Goal: Task Accomplishment & Management: Complete application form

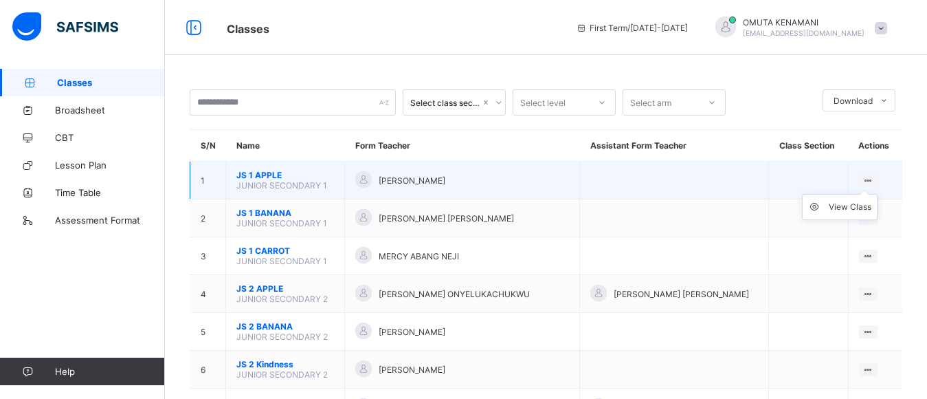
click at [874, 178] on icon at bounding box center [868, 180] width 12 height 10
click at [253, 177] on span "JS 1 APPLE" at bounding box center [285, 175] width 98 height 10
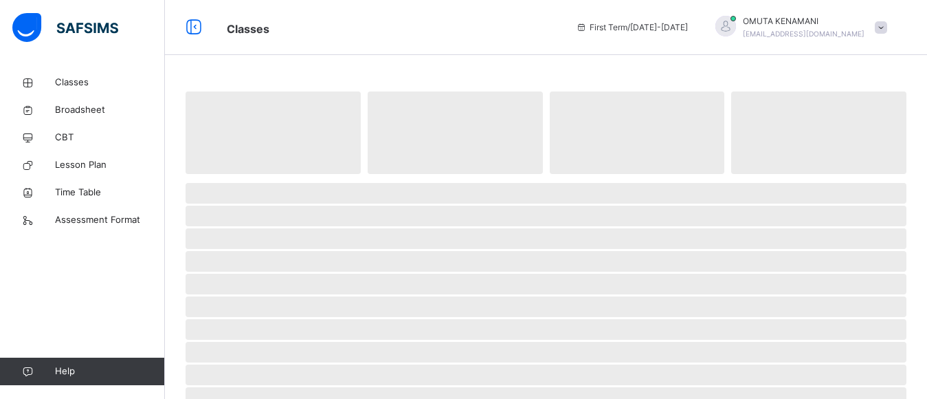
click at [253, 177] on span at bounding box center [546, 177] width 721 height 7
click at [552, 269] on span "‌" at bounding box center [546, 261] width 721 height 21
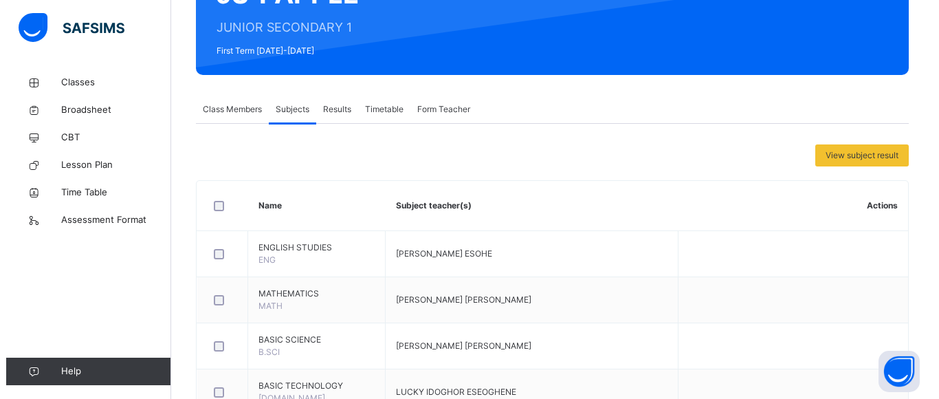
scroll to position [165, 0]
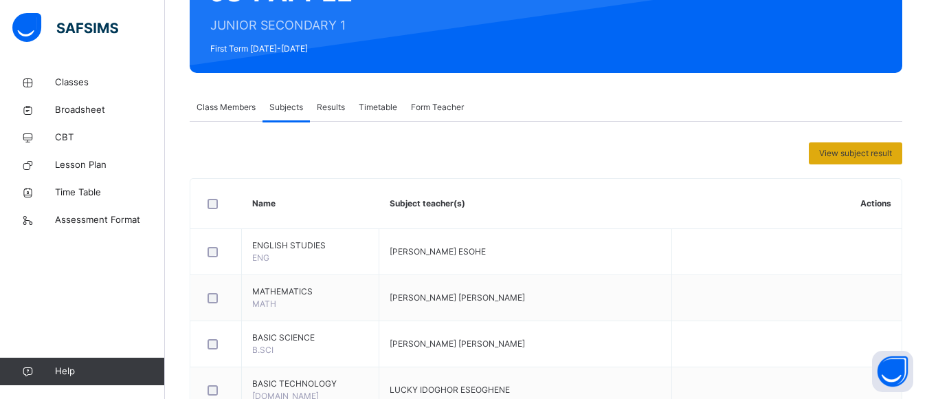
click at [851, 152] on span "View subject result" at bounding box center [855, 153] width 73 height 12
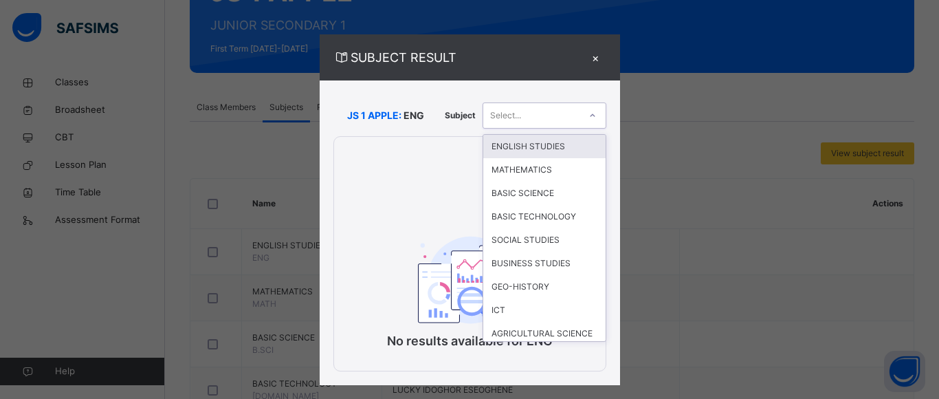
click at [590, 115] on icon at bounding box center [592, 116] width 8 height 14
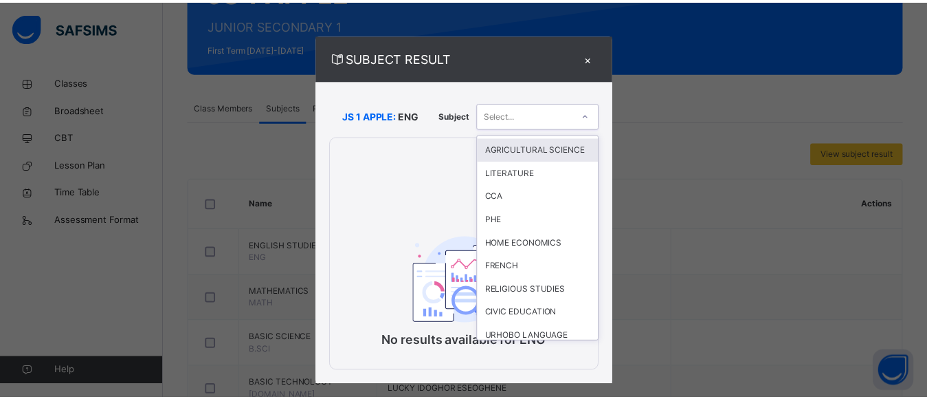
scroll to position [192, 0]
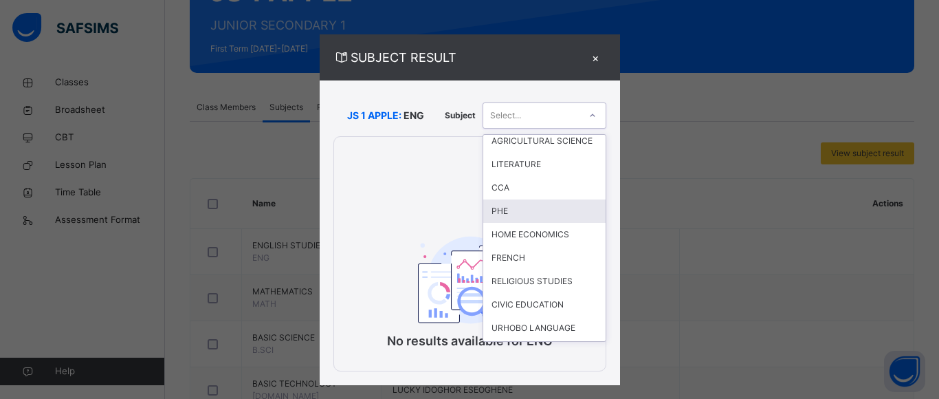
click at [513, 223] on div "PHE" at bounding box center [544, 210] width 122 height 23
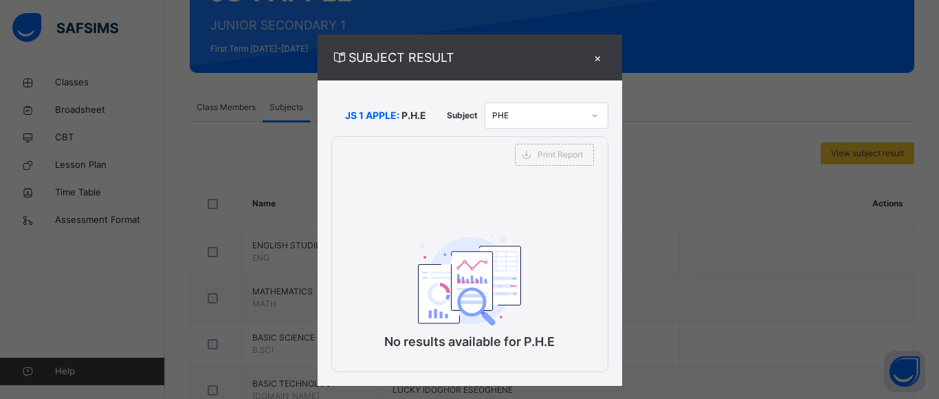
click at [290, 157] on div "SUBJECT RESULT × JS 1 APPLE: P.H.E Subject PHE Print Report Alvina's Model & Hi…" at bounding box center [469, 199] width 939 height 399
click at [593, 58] on div "×" at bounding box center [597, 57] width 21 height 19
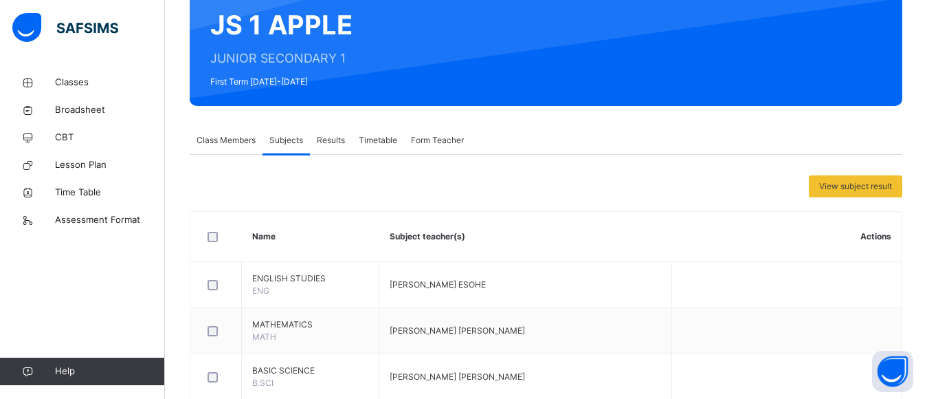
scroll to position [137, 0]
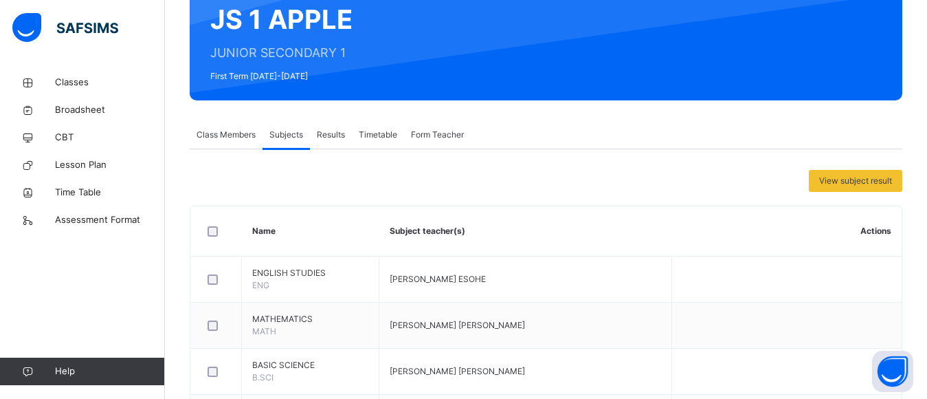
click at [220, 138] on span "Class Members" at bounding box center [226, 134] width 59 height 12
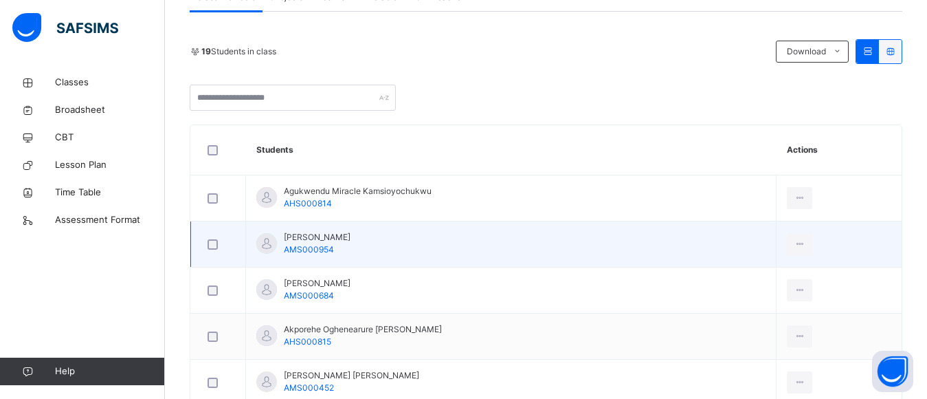
scroll to position [302, 0]
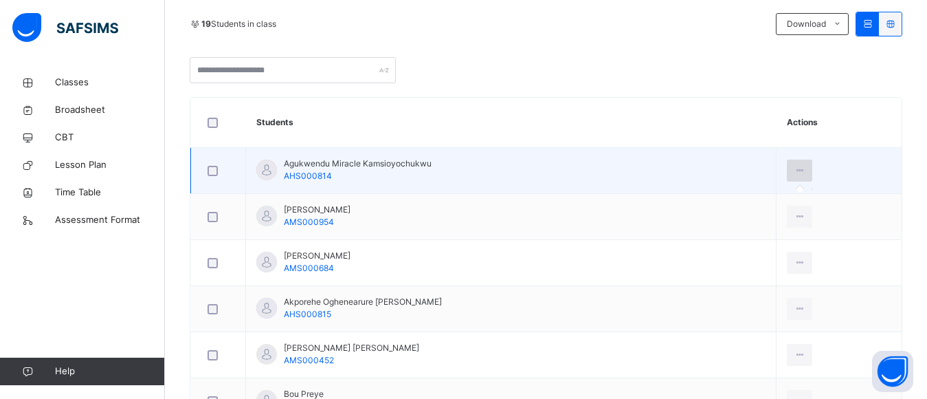
click at [807, 178] on div at bounding box center [799, 170] width 25 height 22
click at [805, 172] on icon at bounding box center [800, 170] width 12 height 12
click at [805, 170] on icon at bounding box center [800, 170] width 12 height 12
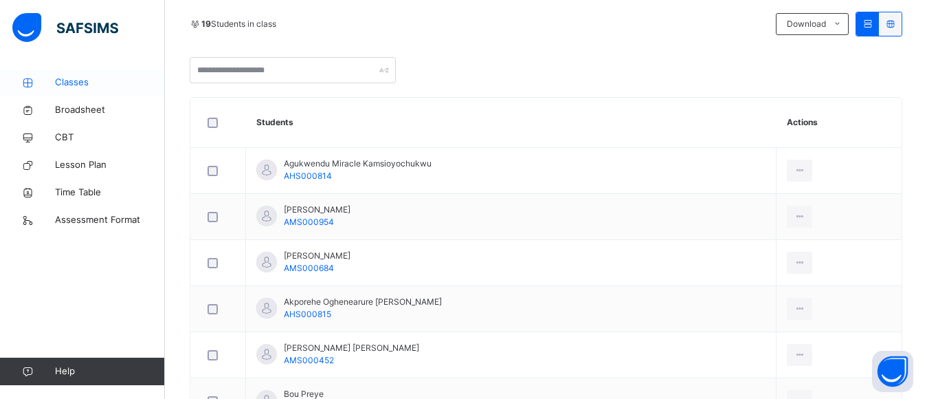
click at [70, 82] on span "Classes" at bounding box center [110, 83] width 110 height 14
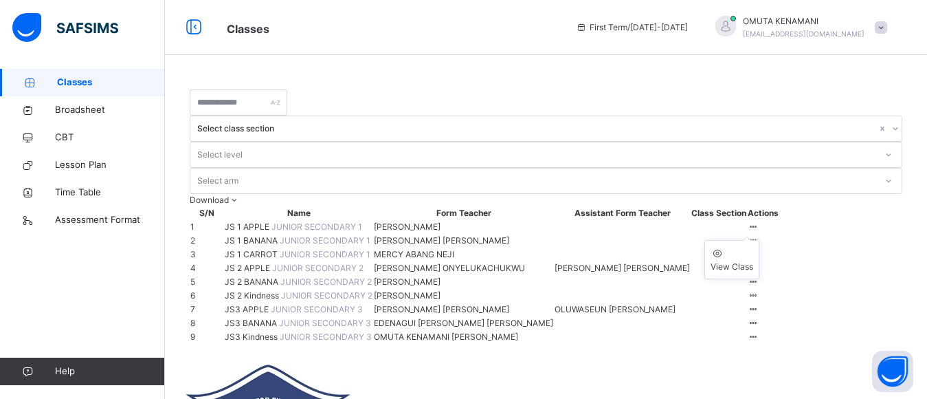
click at [759, 221] on icon at bounding box center [754, 226] width 12 height 10
click at [759, 240] on ul "View Class" at bounding box center [731, 259] width 55 height 39
click at [759, 221] on icon at bounding box center [754, 226] width 12 height 10
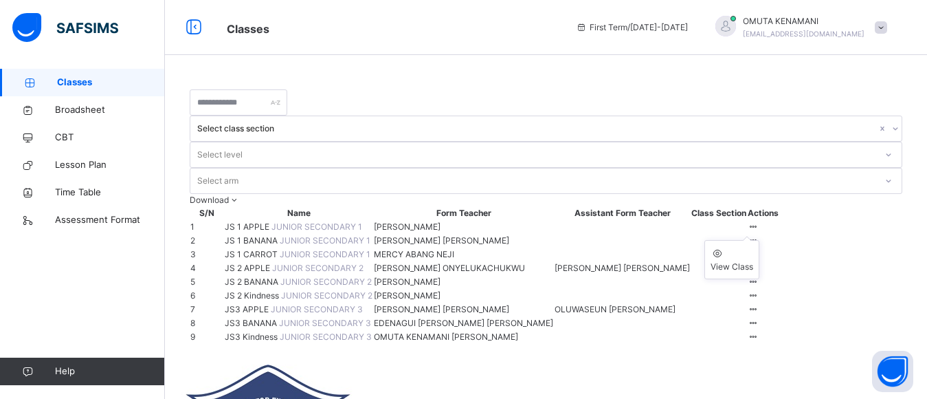
click at [759, 221] on icon at bounding box center [754, 226] width 12 height 10
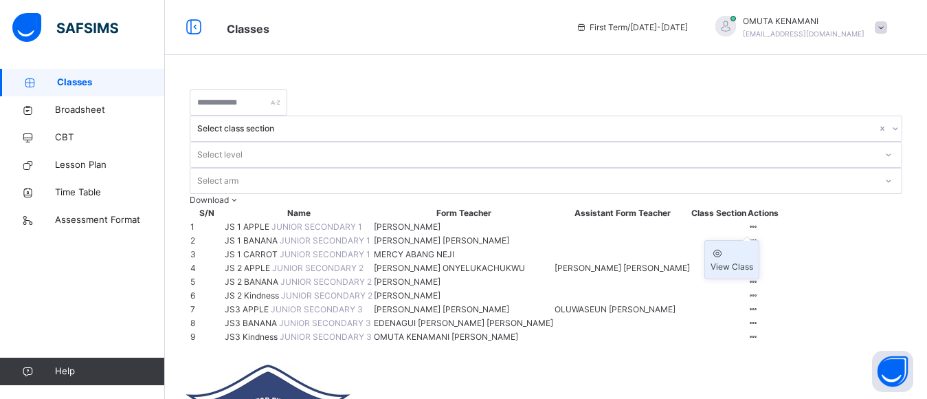
click at [753, 260] on div "View Class" at bounding box center [731, 266] width 43 height 12
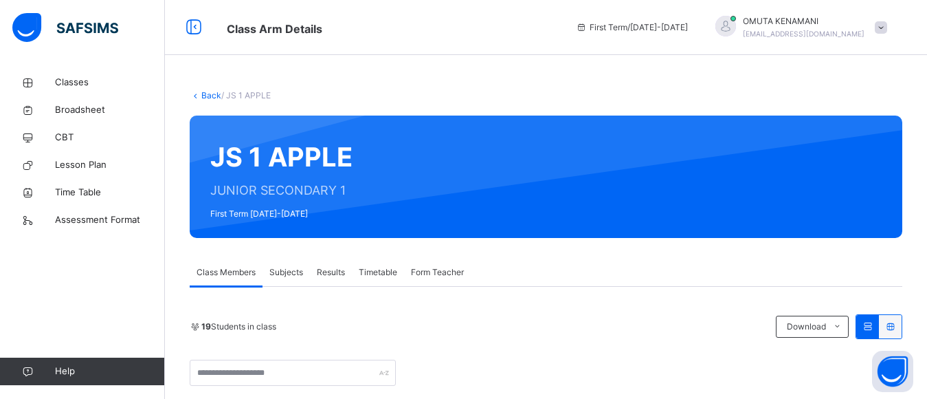
click at [293, 271] on span "Subjects" at bounding box center [286, 272] width 34 height 12
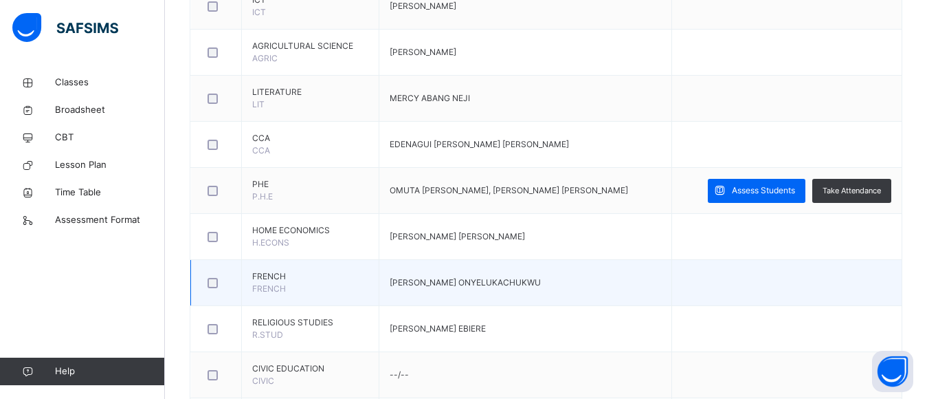
scroll to position [742, 0]
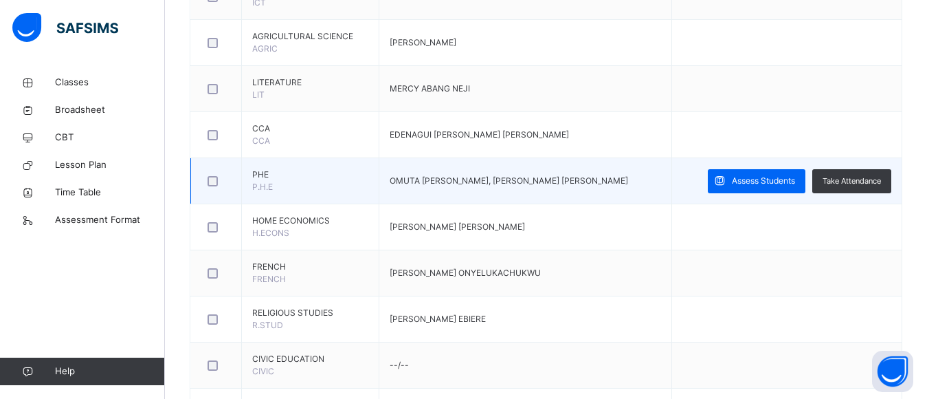
click at [258, 179] on span "PHE" at bounding box center [310, 174] width 116 height 12
click at [775, 175] on span "Assess Students" at bounding box center [763, 181] width 63 height 12
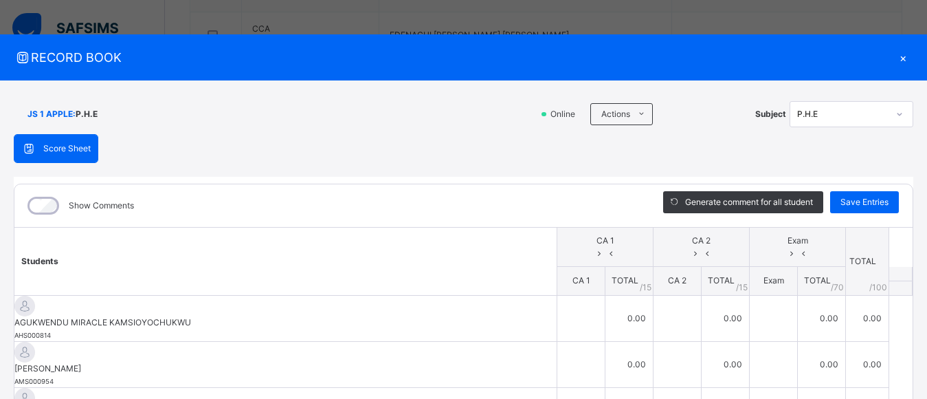
scroll to position [852, 0]
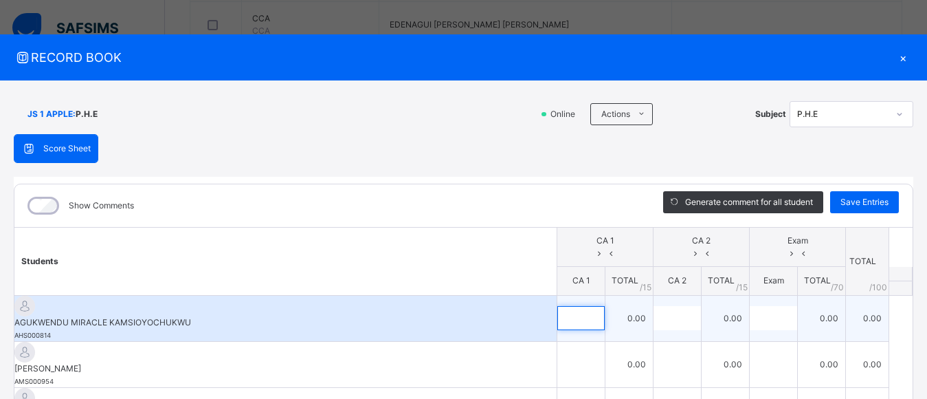
click at [576, 310] on div at bounding box center [580, 318] width 47 height 24
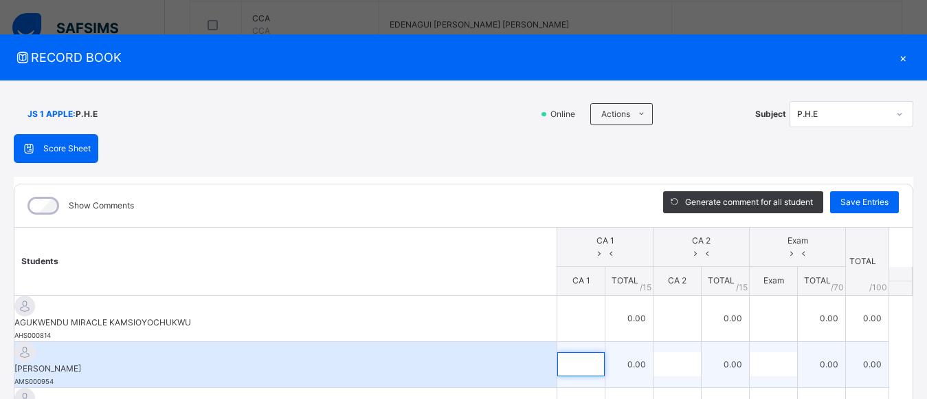
click at [570, 360] on input "text" at bounding box center [580, 364] width 47 height 24
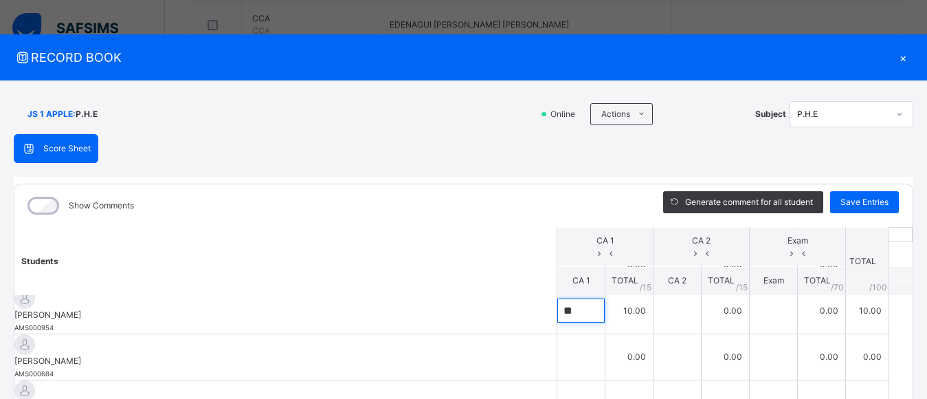
scroll to position [26, 0]
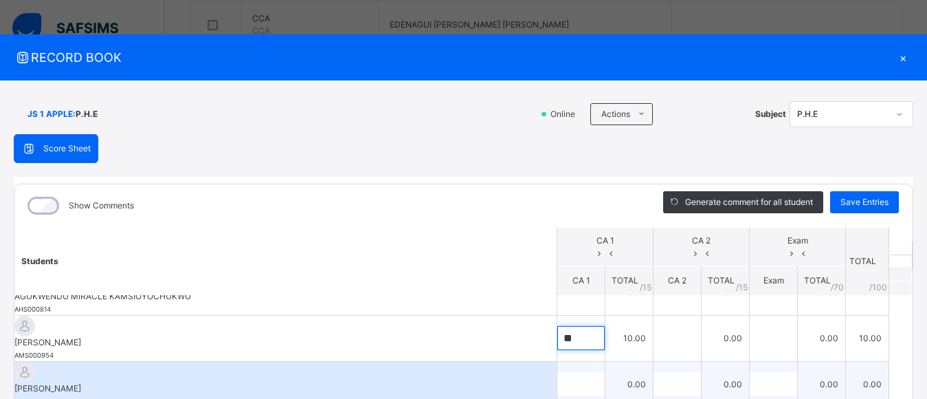
type input "**"
click at [571, 372] on input "text" at bounding box center [580, 384] width 47 height 24
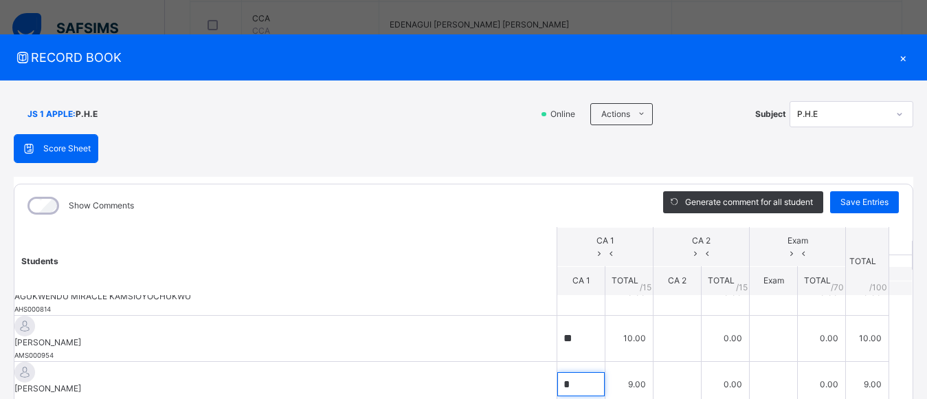
type input "*"
click at [904, 389] on button "Open asap" at bounding box center [892, 370] width 41 height 41
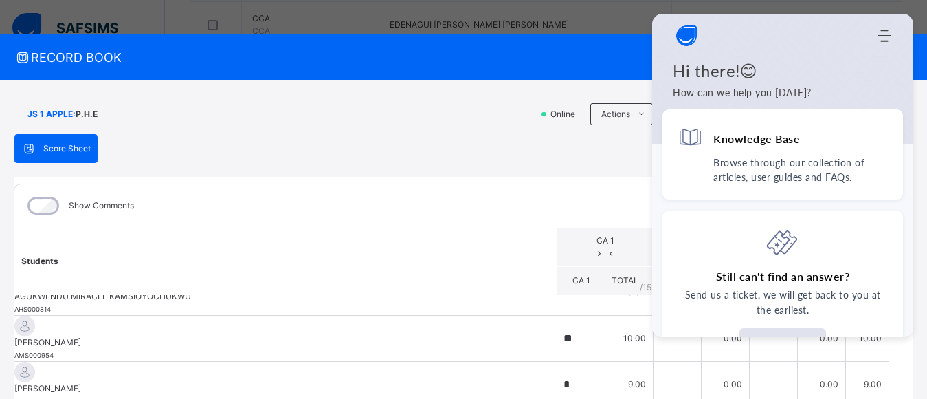
click at [895, 366] on icon "Open asap" at bounding box center [892, 371] width 17 height 17
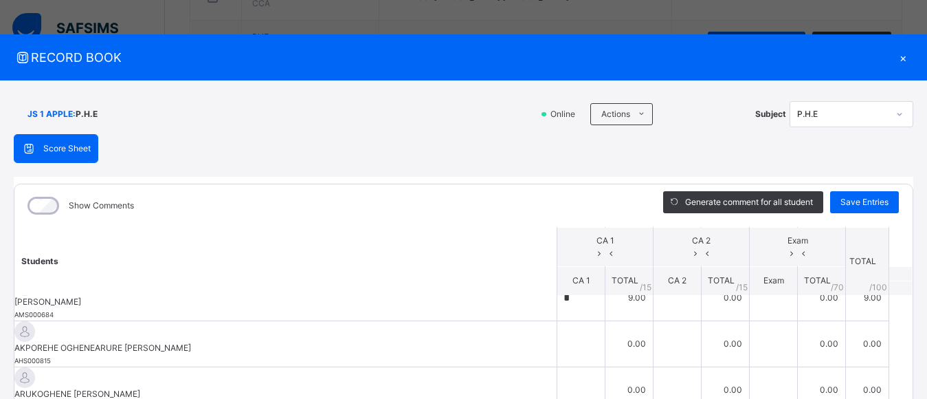
scroll to position [113, 0]
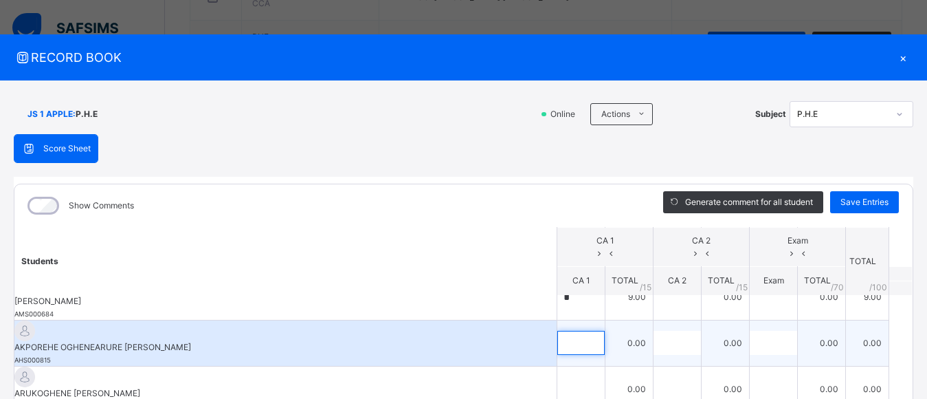
click at [590, 330] on div at bounding box center [580, 342] width 47 height 24
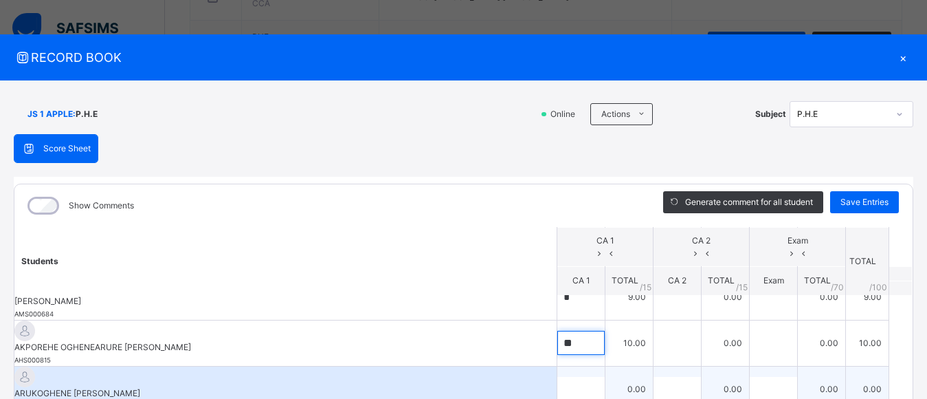
type input "**"
click at [567, 377] on input "text" at bounding box center [580, 389] width 47 height 24
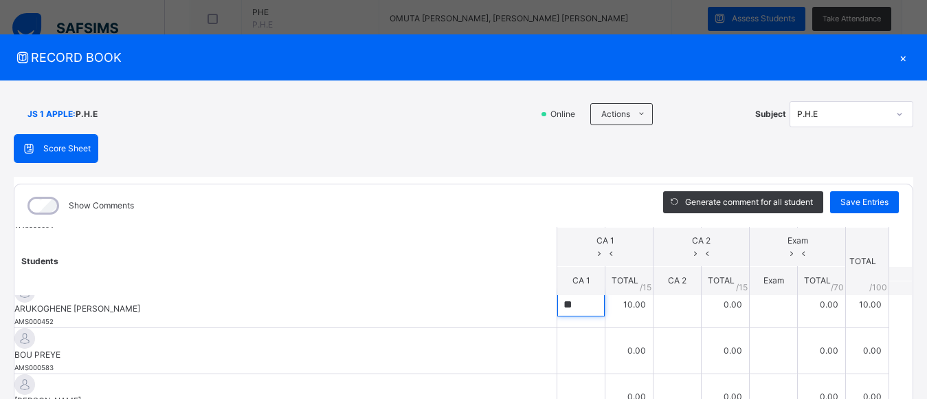
scroll to position [199, 0]
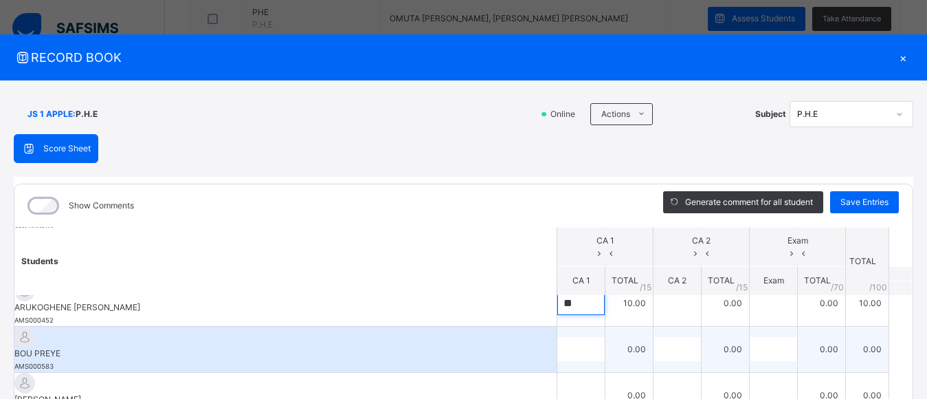
type input "**"
click at [576, 337] on div at bounding box center [580, 349] width 47 height 24
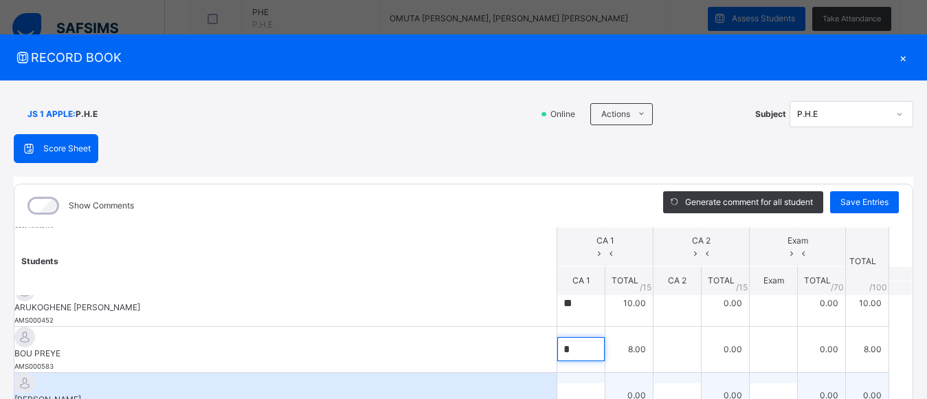
type input "*"
click at [572, 383] on input "text" at bounding box center [580, 395] width 47 height 24
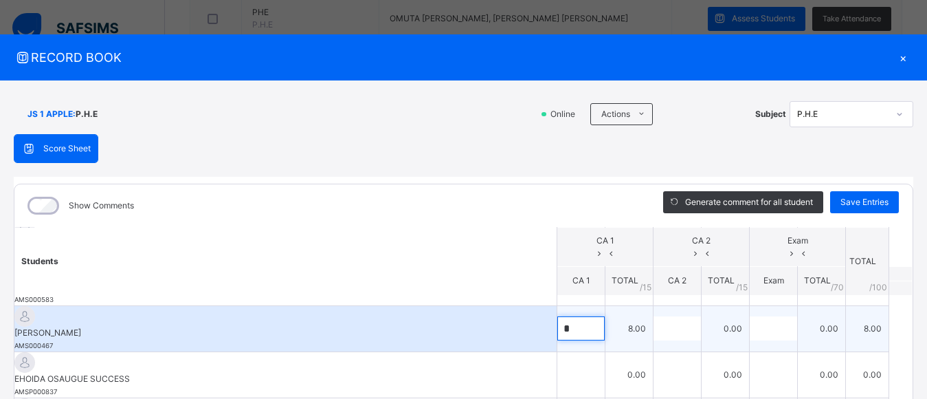
scroll to position [249, 0]
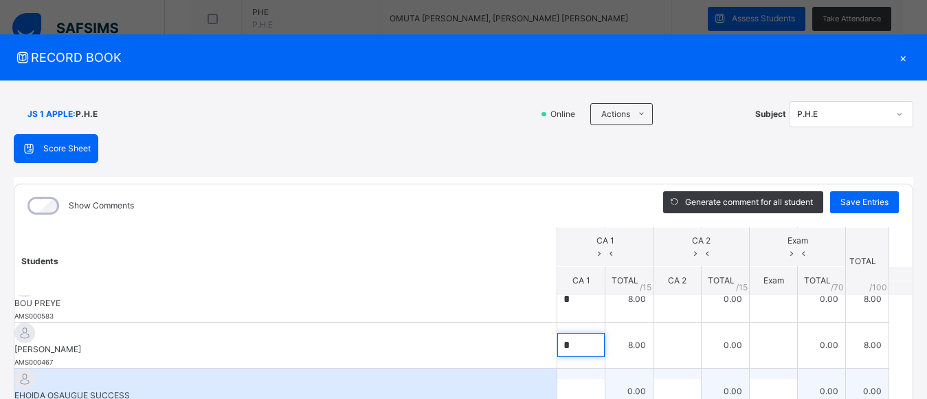
type input "*"
click at [580, 379] on div at bounding box center [580, 391] width 47 height 24
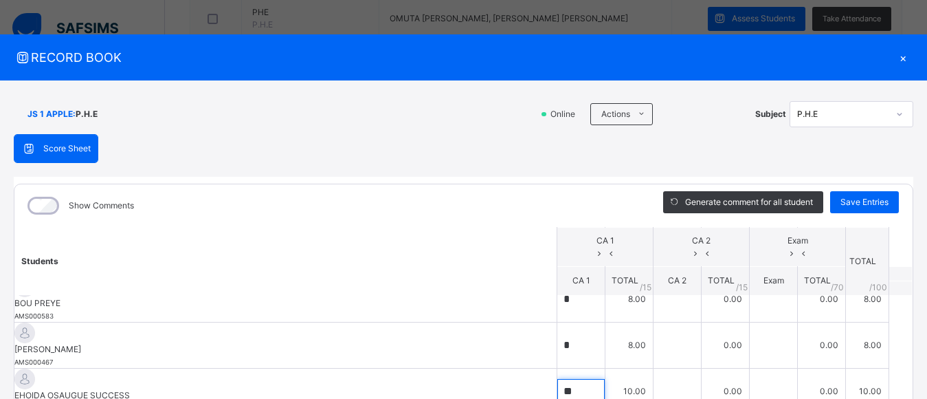
type input "**"
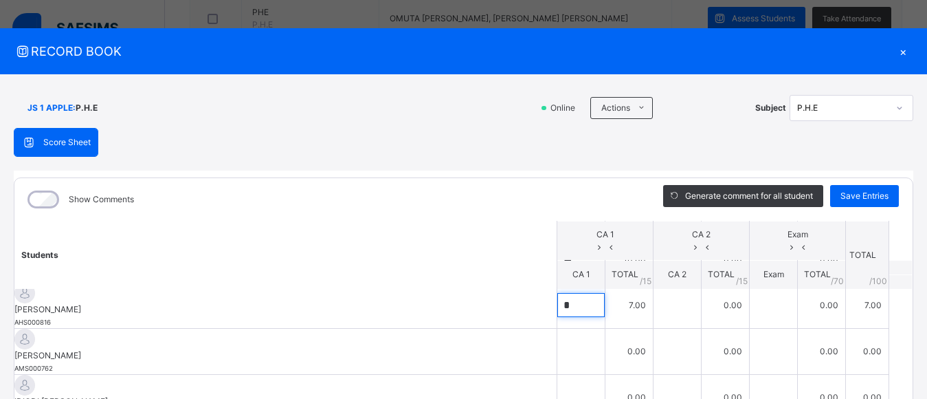
scroll to position [384, 0]
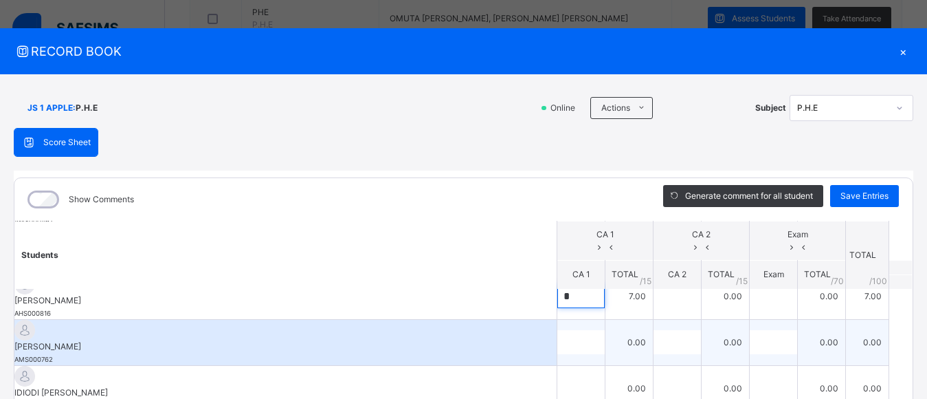
type input "*"
click at [580, 330] on div at bounding box center [580, 342] width 47 height 24
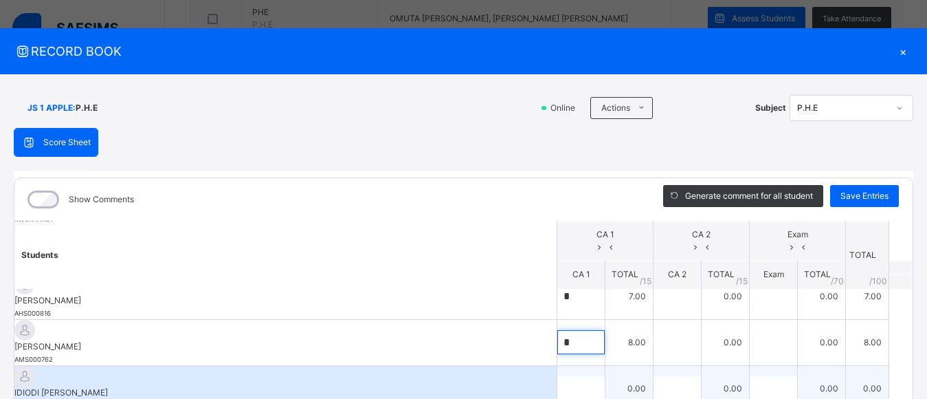
type input "*"
click at [574, 376] on input "text" at bounding box center [580, 388] width 47 height 24
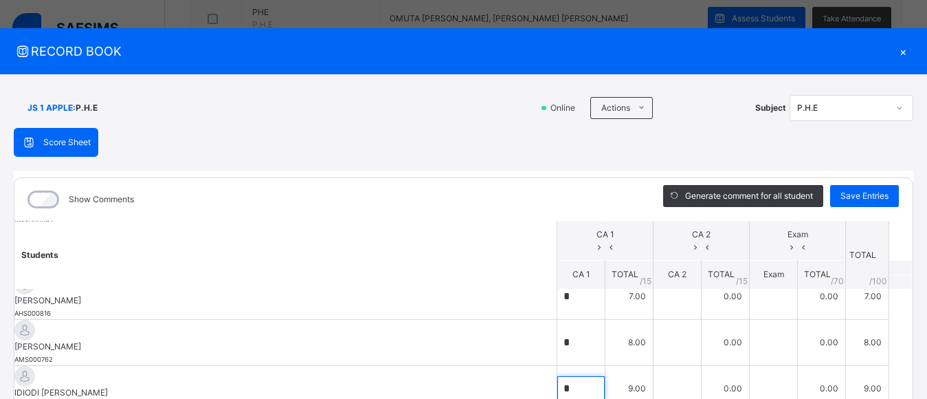
type input "*"
drag, startPoint x: 897, startPoint y: 390, endPoint x: 901, endPoint y: 364, distance: 26.4
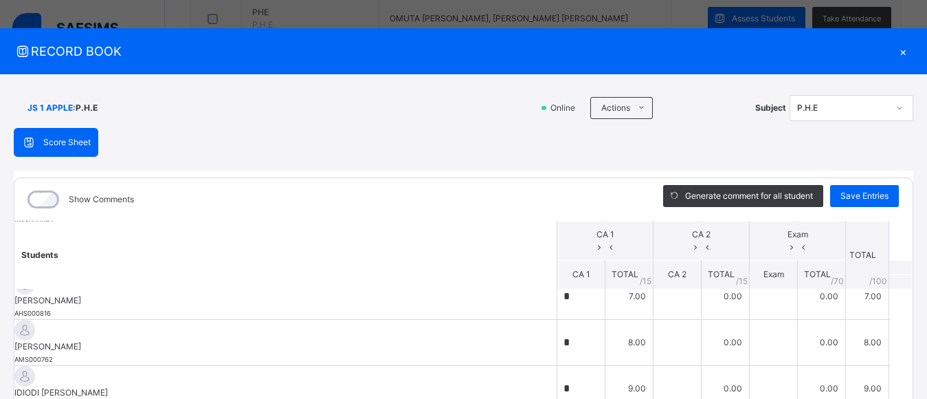
scroll to position [357, 0]
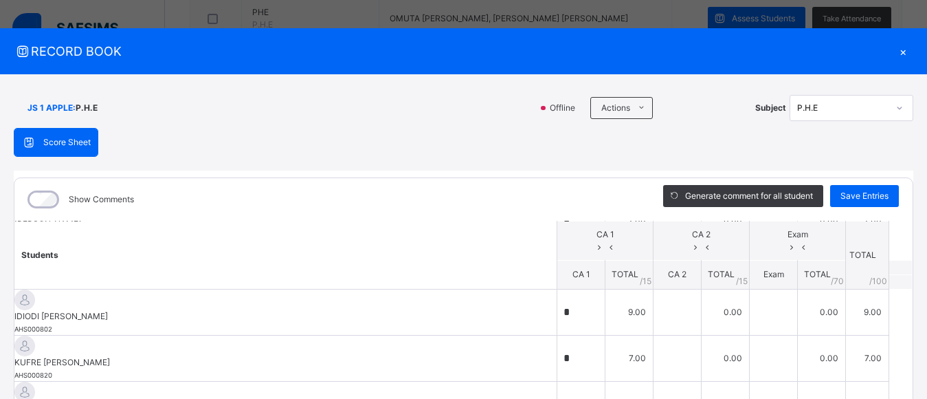
scroll to position [396, 0]
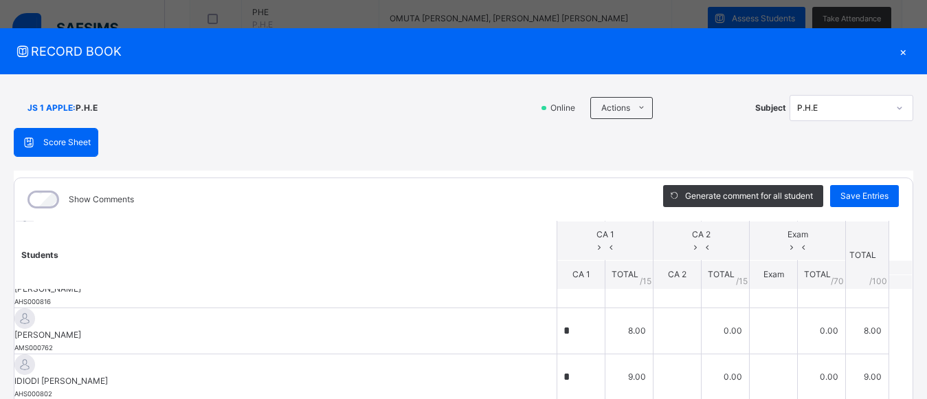
drag, startPoint x: 898, startPoint y: 391, endPoint x: 898, endPoint y: 399, distance: 8.2
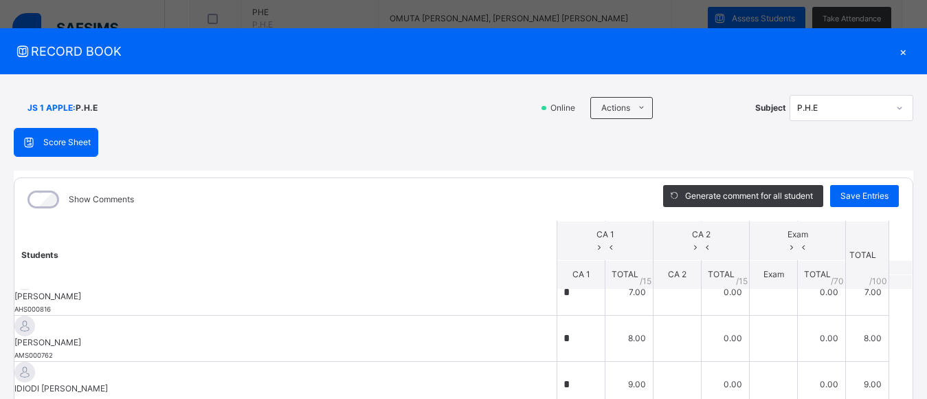
scroll to position [423, 0]
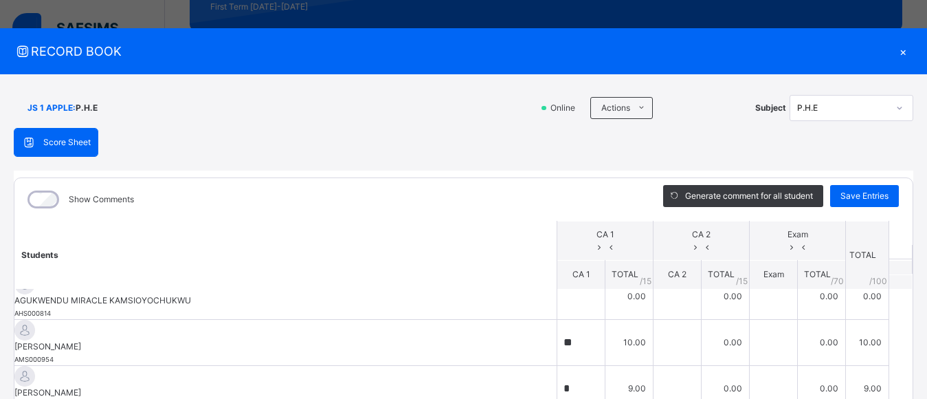
scroll to position [0, 0]
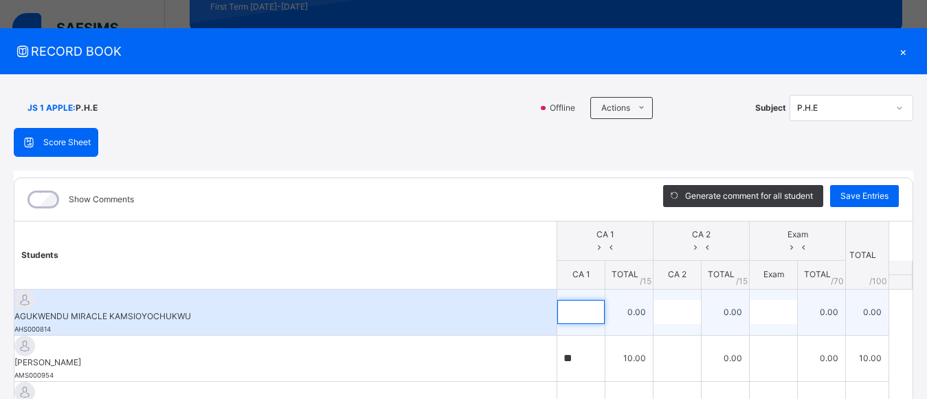
click at [575, 306] on input "text" at bounding box center [580, 312] width 47 height 24
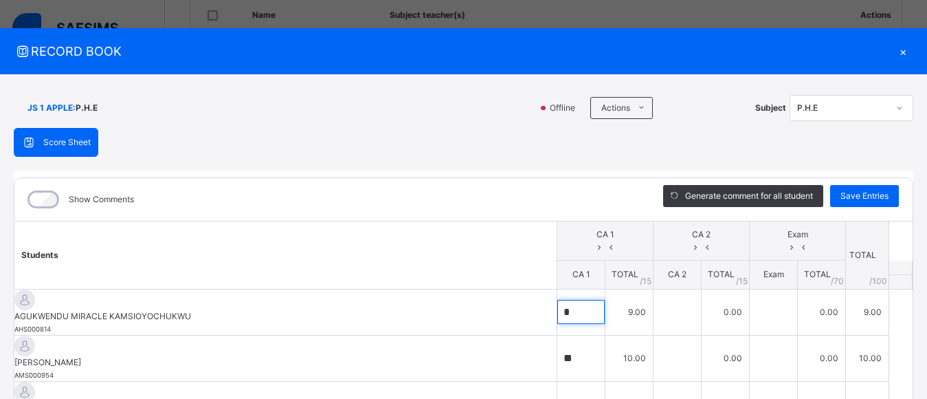
scroll to position [408, 0]
type input "*"
drag, startPoint x: 904, startPoint y: 384, endPoint x: 904, endPoint y: 397, distance: 13.1
click at [904, 397] on body "Class Arm Details First Term / 2025-2026 OMUTA KENAMANI omutamyfather@gmail.com…" at bounding box center [463, 243] width 927 height 1303
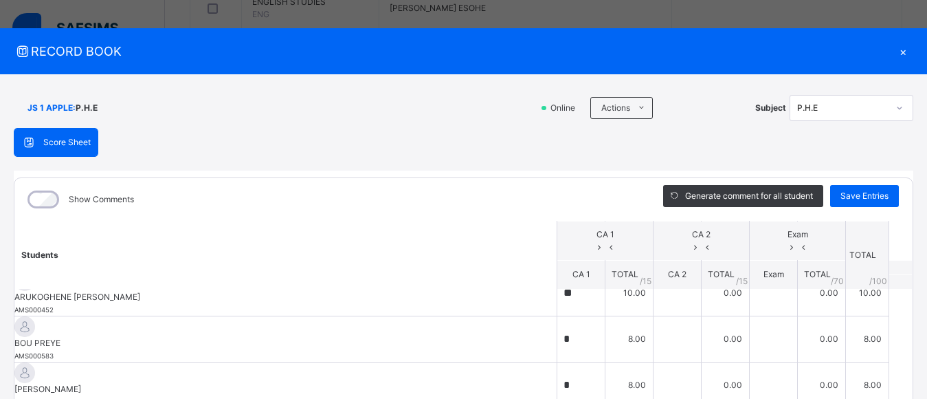
scroll to position [216, 0]
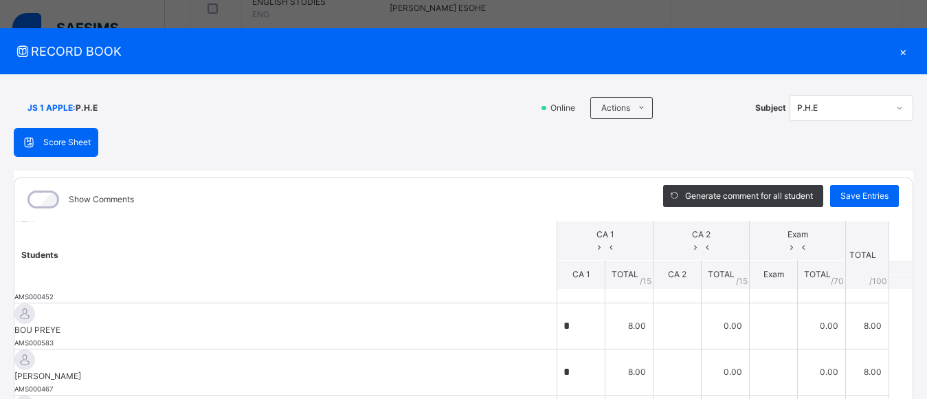
drag, startPoint x: 899, startPoint y: 389, endPoint x: 899, endPoint y: 407, distance: 18.6
click at [899, 398] on html "Class Arm Details First Term / 2025-2026 OMUTA KENAMANI omutamyfather@gmail.com…" at bounding box center [463, 243] width 927 height 1303
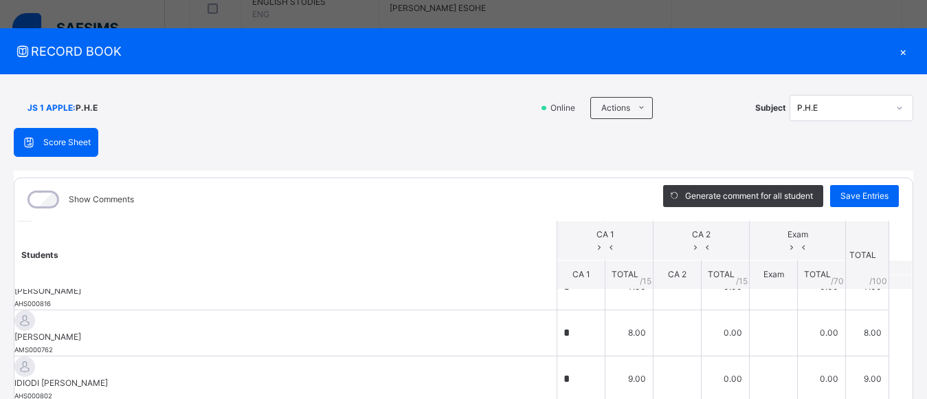
scroll to position [444, 0]
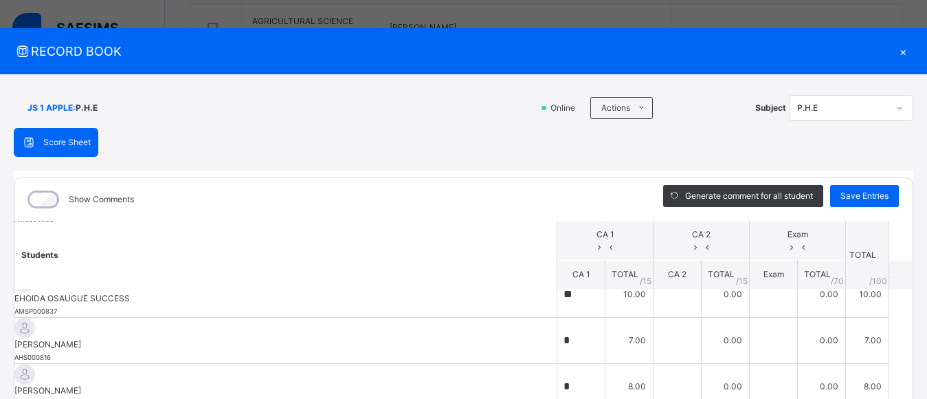
scroll to position [346, 0]
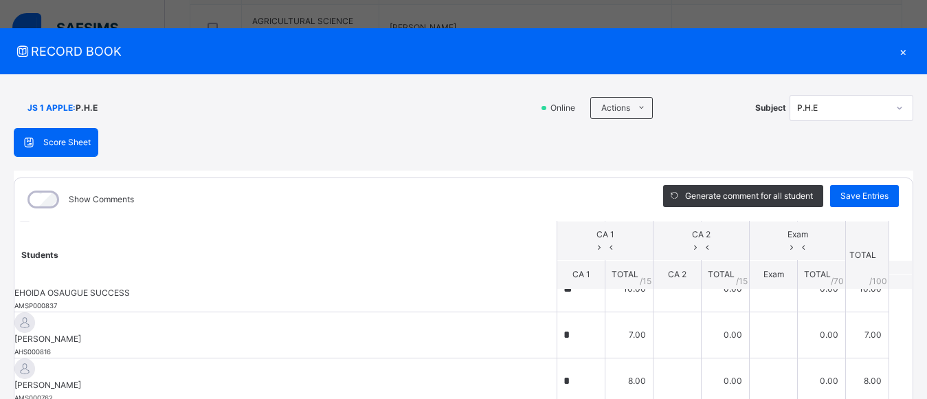
drag, startPoint x: 901, startPoint y: 389, endPoint x: 902, endPoint y: 409, distance: 20.0
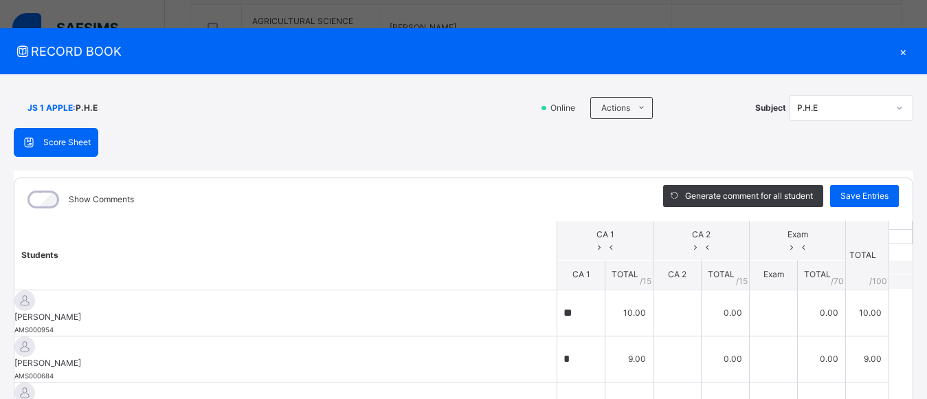
drag, startPoint x: 900, startPoint y: 390, endPoint x: 901, endPoint y: 402, distance: 12.4
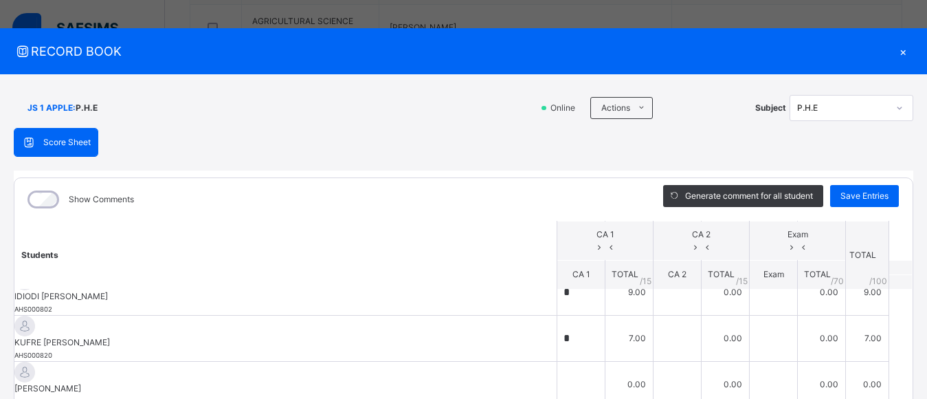
scroll to position [477, 0]
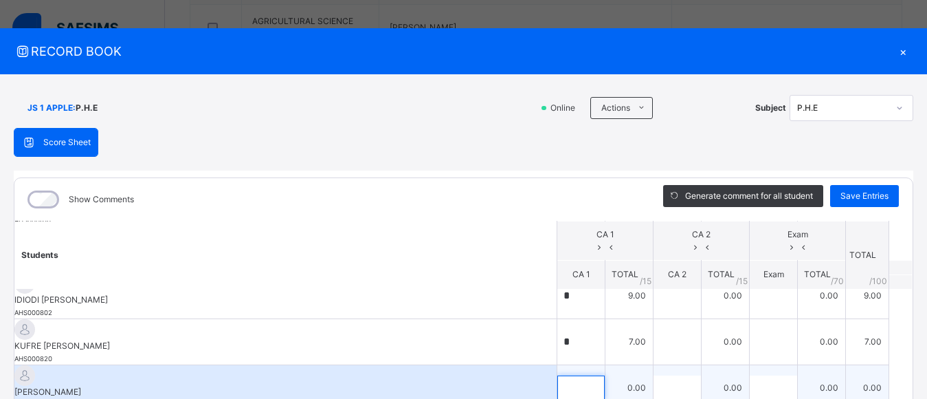
click at [573, 375] on input "text" at bounding box center [580, 387] width 47 height 24
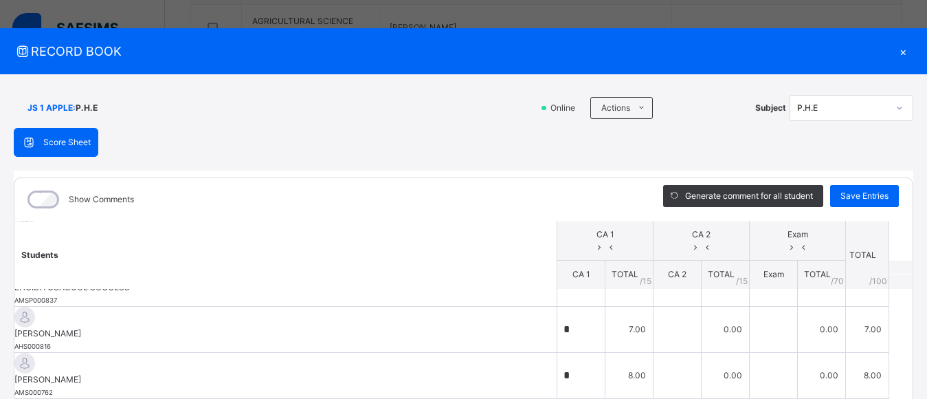
scroll to position [392, 0]
type input "*"
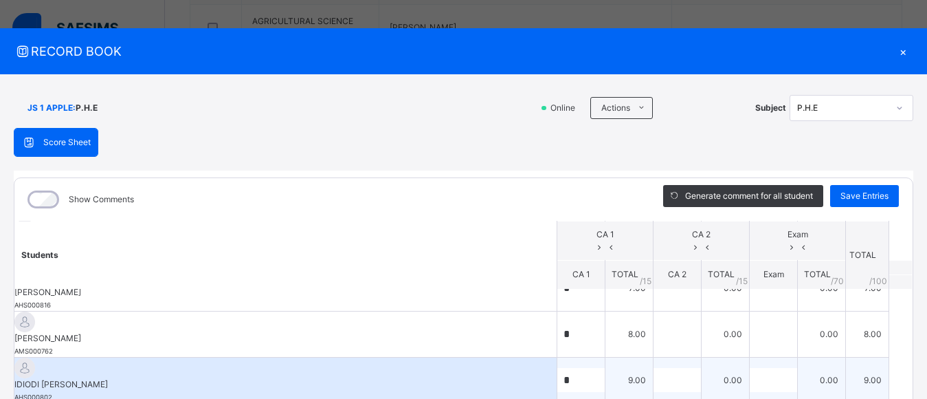
click at [672, 368] on input "text" at bounding box center [676, 380] width 47 height 24
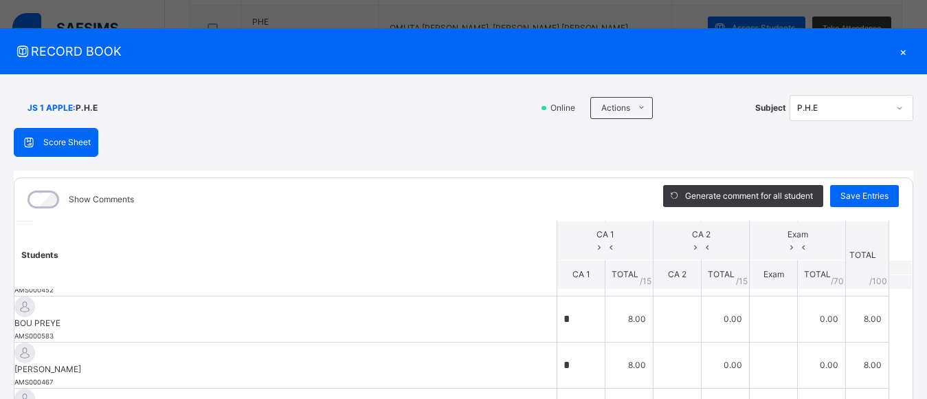
scroll to position [259, 0]
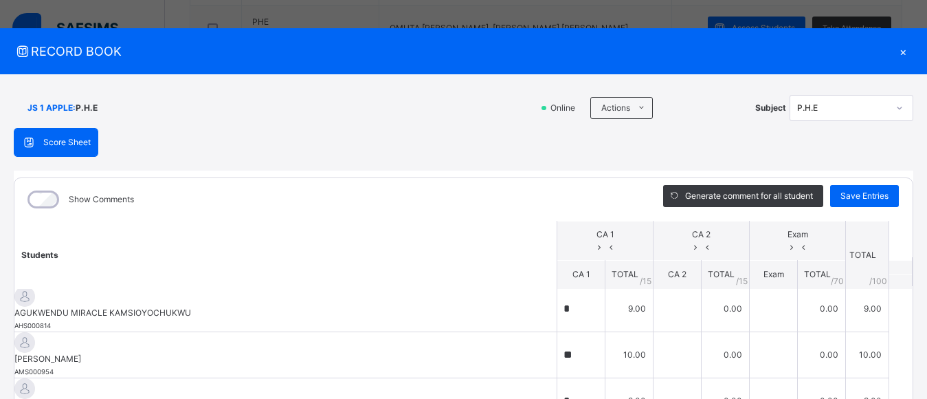
scroll to position [0, 0]
click at [899, 390] on button "Open asap" at bounding box center [892, 370] width 41 height 41
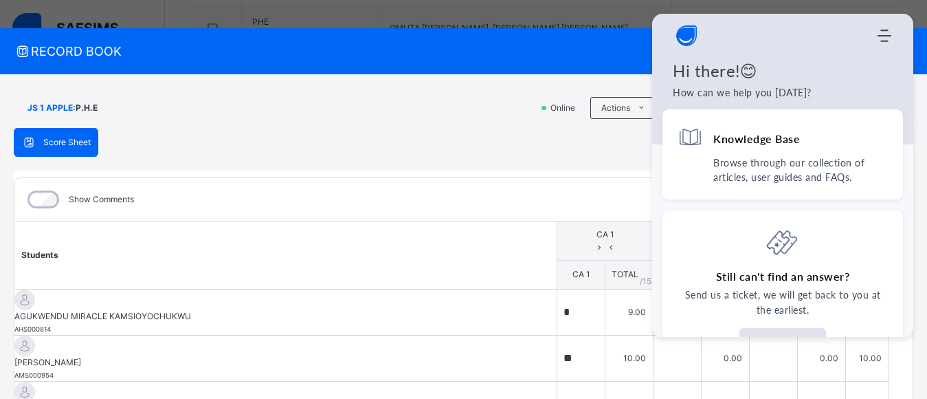
click at [893, 376] on icon "Open asap" at bounding box center [892, 371] width 17 height 17
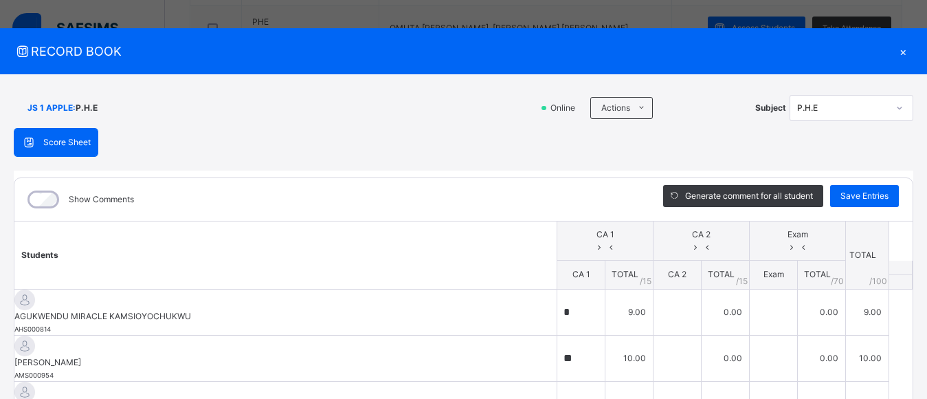
drag, startPoint x: 893, startPoint y: 376, endPoint x: 911, endPoint y: 361, distance: 23.0
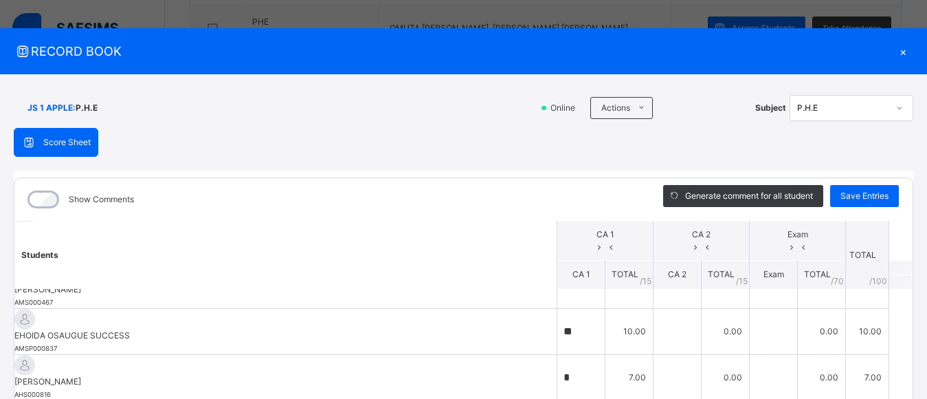
scroll to position [359, 0]
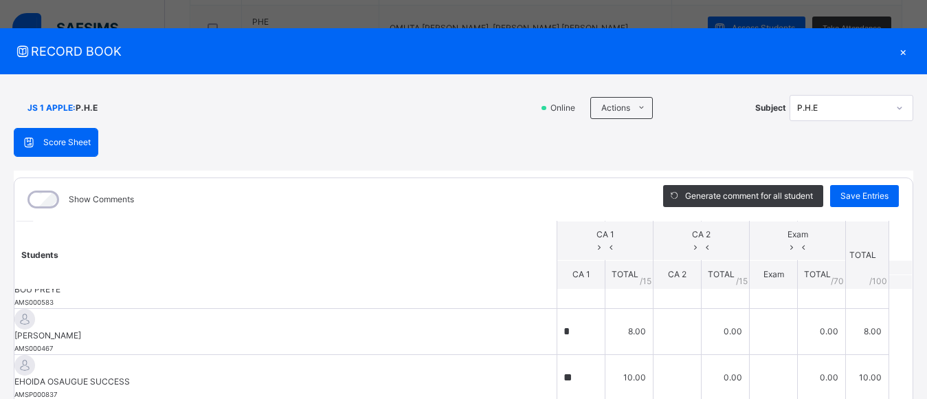
scroll to position [301, 0]
drag, startPoint x: 899, startPoint y: 391, endPoint x: 901, endPoint y: 404, distance: 13.2
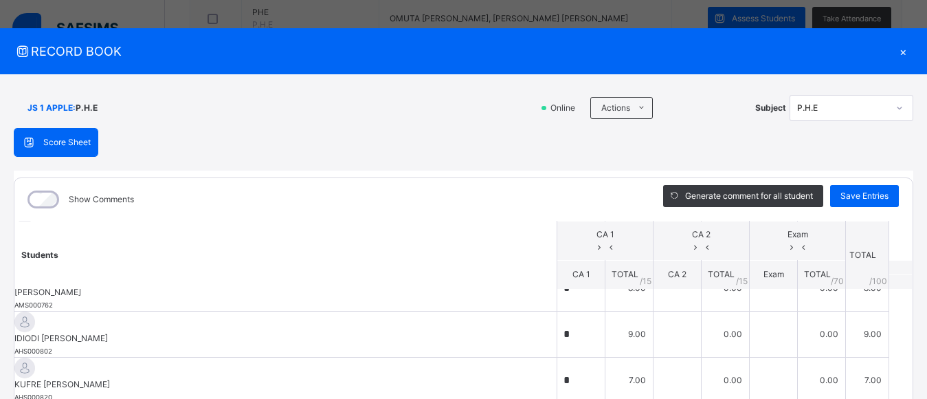
scroll to position [458, 0]
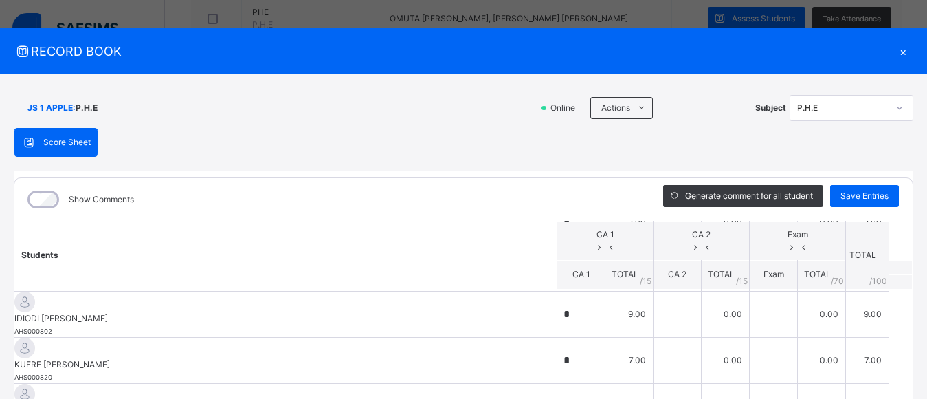
drag, startPoint x: 897, startPoint y: 385, endPoint x: 891, endPoint y: 425, distance: 40.3
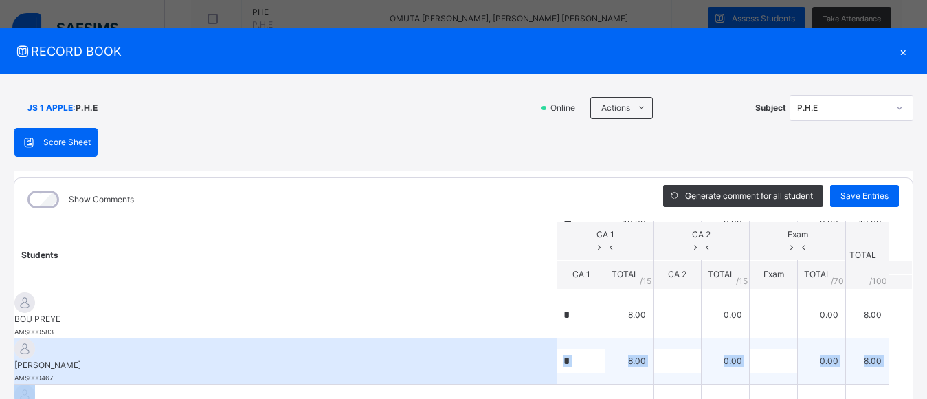
drag, startPoint x: 159, startPoint y: 382, endPoint x: 165, endPoint y: 343, distance: 39.5
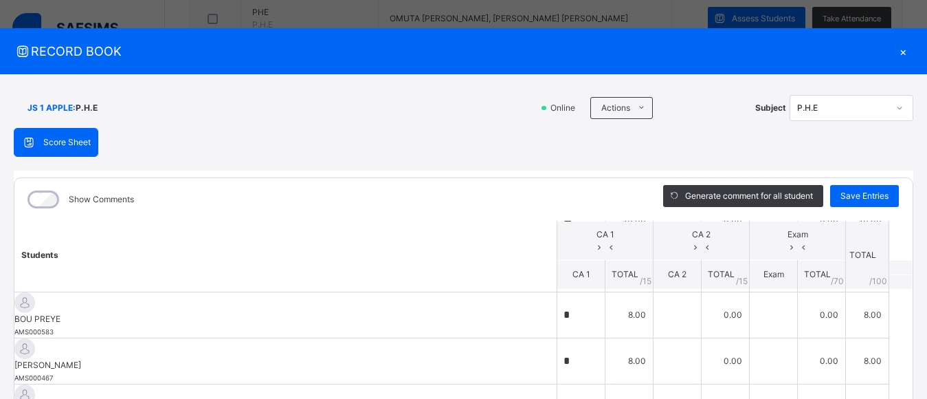
click at [332, 258] on th "Students" at bounding box center [285, 255] width 543 height 68
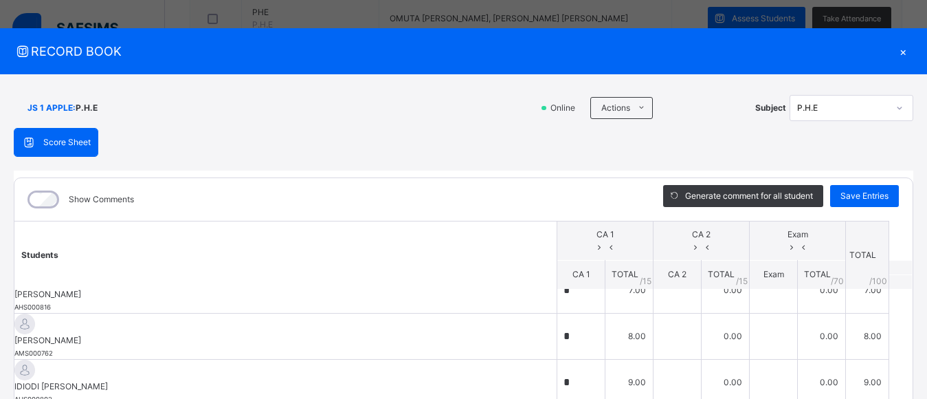
scroll to position [362, 0]
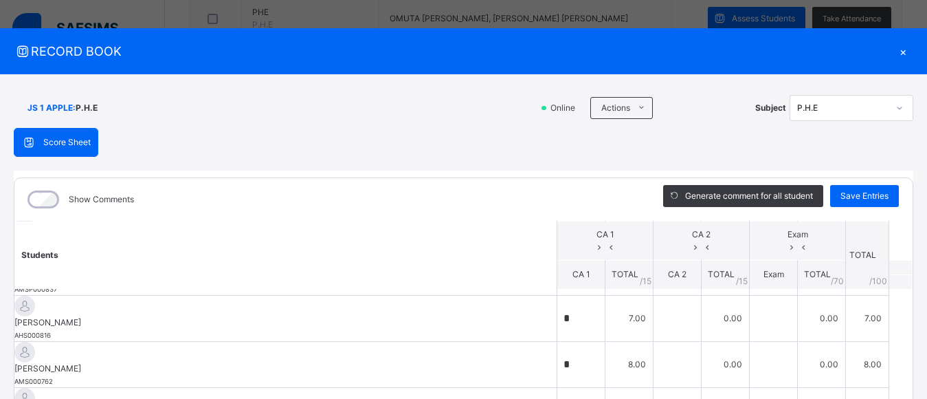
drag, startPoint x: 901, startPoint y: 375, endPoint x: 901, endPoint y: 423, distance: 48.1
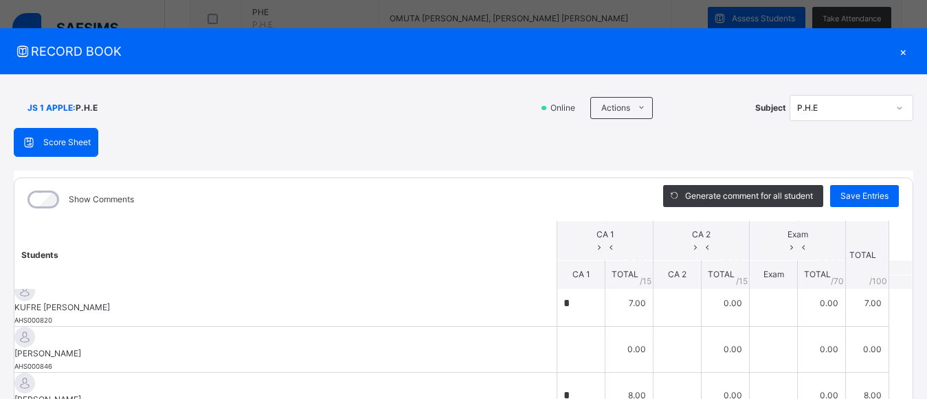
scroll to position [517, 0]
type input "*"
click at [857, 192] on span "Save Entries" at bounding box center [864, 196] width 48 height 12
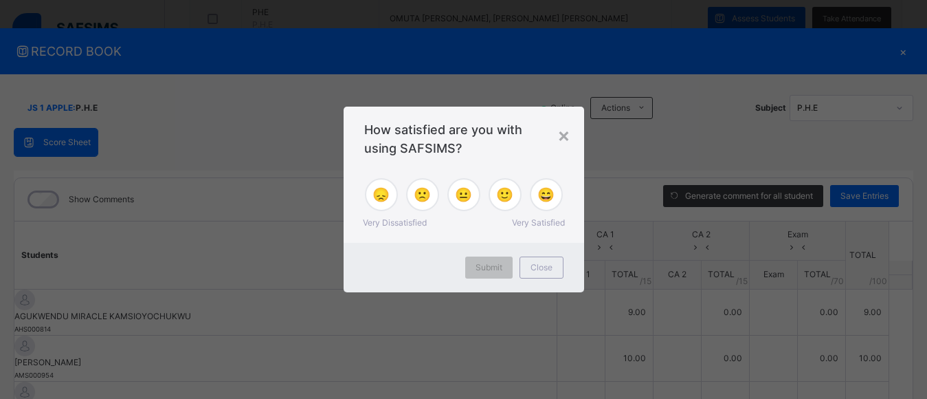
type input "*"
type input "**"
type input "*"
type input "**"
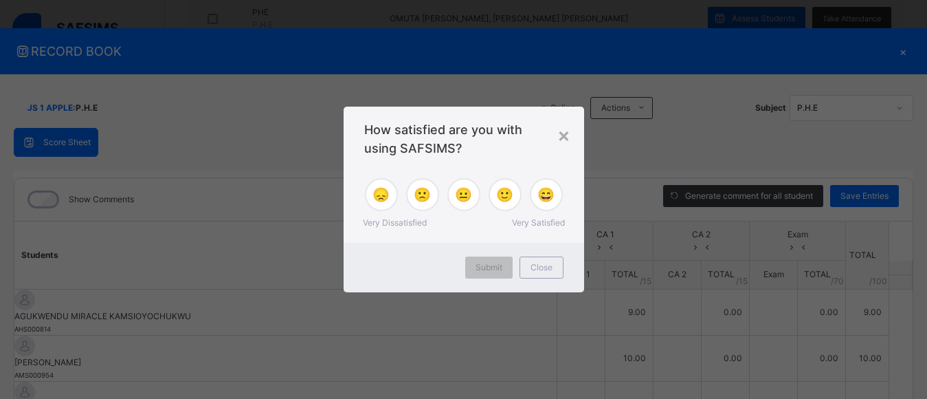
type input "*"
type input "**"
type input "*"
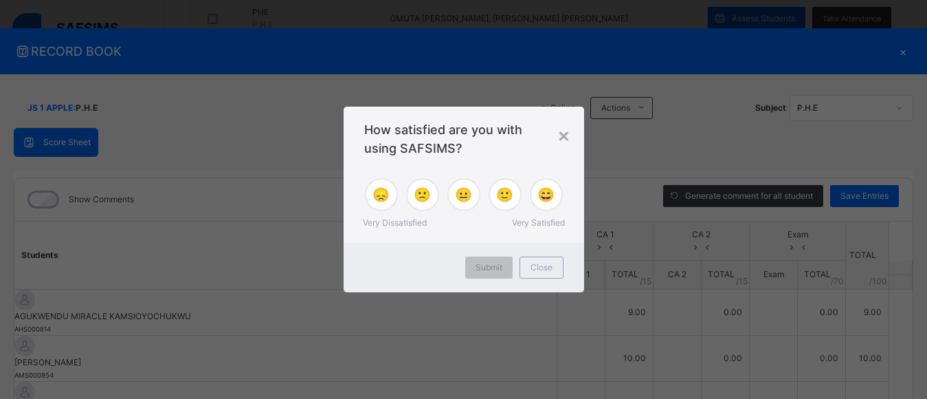
type input "*"
drag, startPoint x: 899, startPoint y: 330, endPoint x: 852, endPoint y: 312, distance: 50.9
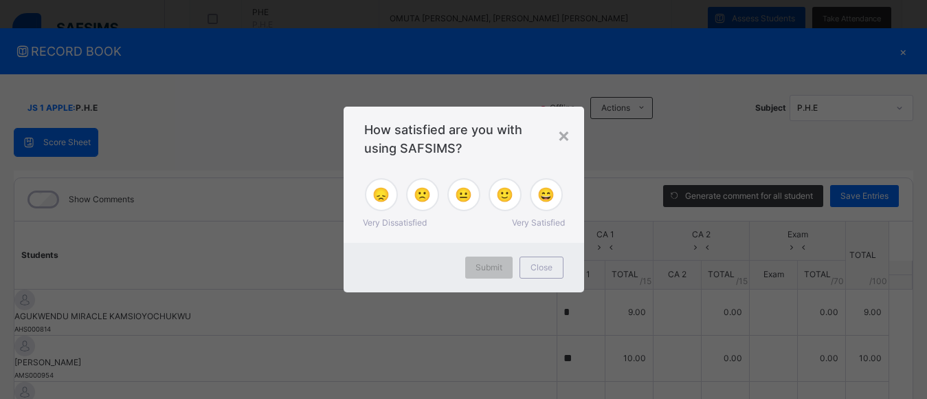
click at [852, 312] on div "× How satisfied are you with using SAFSIMS? 😞 🙁 😐 🙂 😄 Very Dissatisfied Very Sa…" at bounding box center [463, 199] width 927 height 399
click at [566, 137] on div "×" at bounding box center [563, 134] width 13 height 29
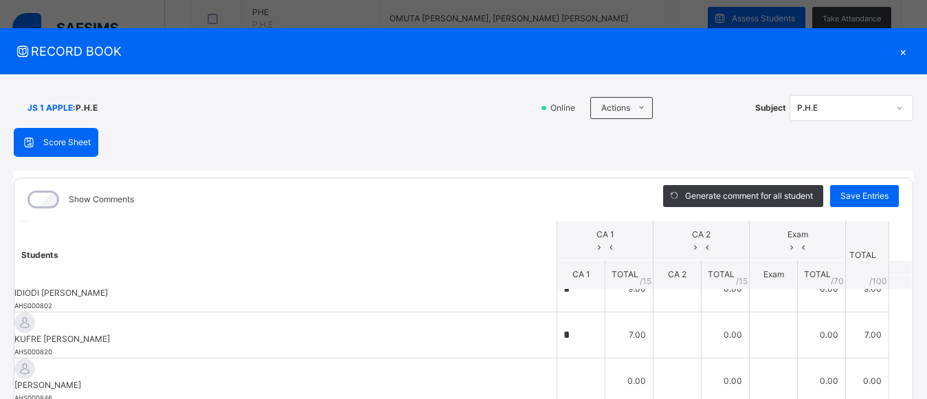
scroll to position [484, 0]
drag, startPoint x: 901, startPoint y: 388, endPoint x: 901, endPoint y: 425, distance: 37.1
drag, startPoint x: 901, startPoint y: 390, endPoint x: 899, endPoint y: 412, distance: 22.1
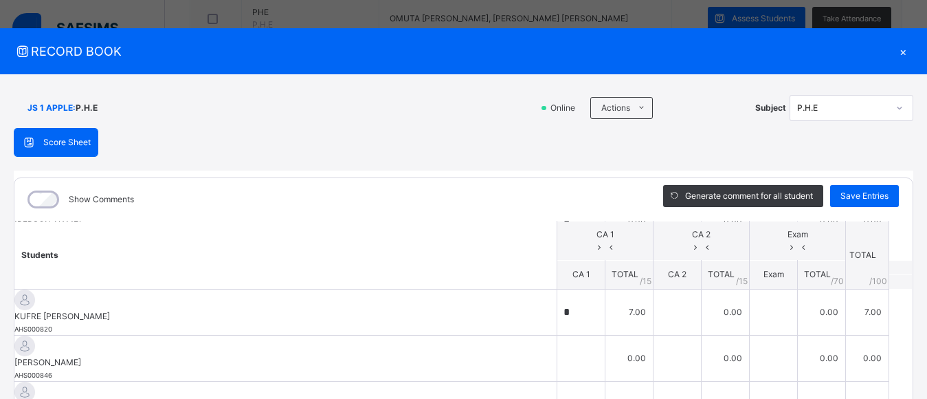
scroll to position [516, 0]
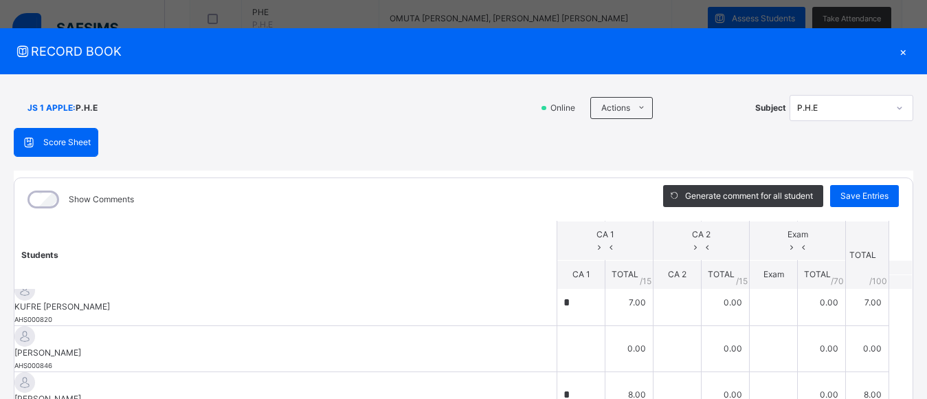
click at [904, 386] on button "Open asap" at bounding box center [892, 370] width 41 height 41
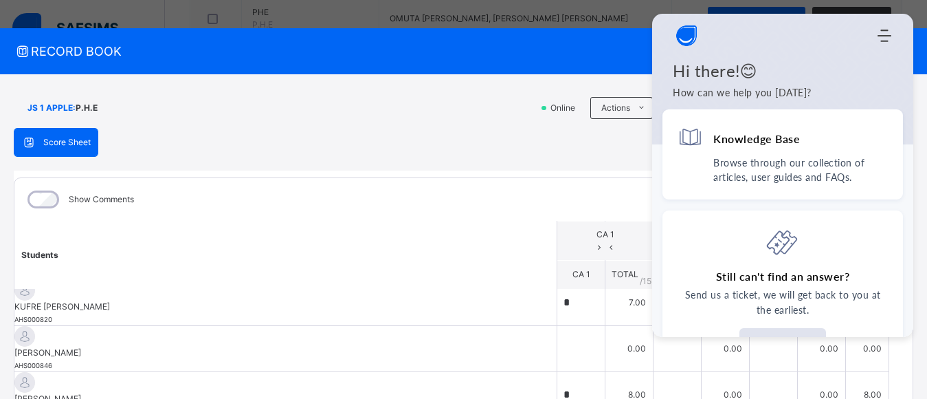
click at [896, 365] on icon "Open asap" at bounding box center [892, 371] width 17 height 17
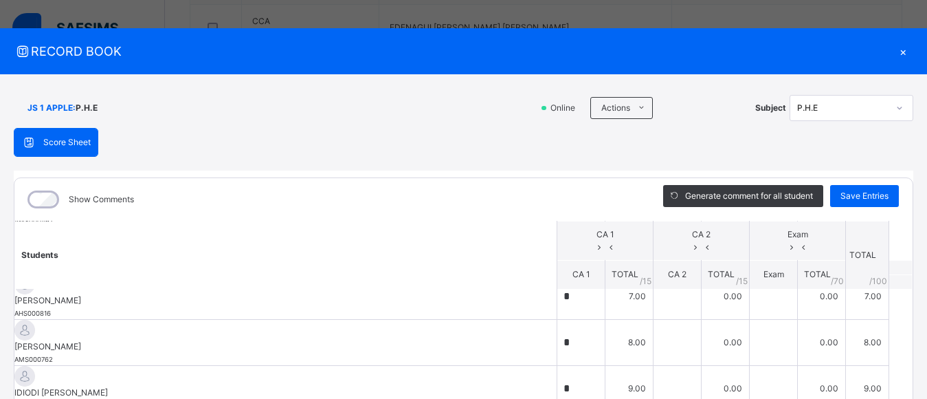
scroll to position [386, 0]
drag, startPoint x: 901, startPoint y: 382, endPoint x: 903, endPoint y: 398, distance: 15.9
drag, startPoint x: 899, startPoint y: 383, endPoint x: 899, endPoint y: 396, distance: 12.4
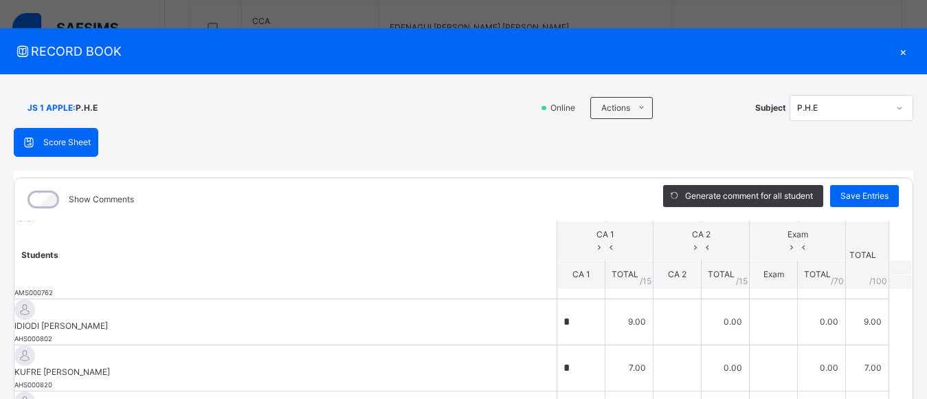
scroll to position [456, 0]
drag, startPoint x: 904, startPoint y: 390, endPoint x: 906, endPoint y: 425, distance: 35.8
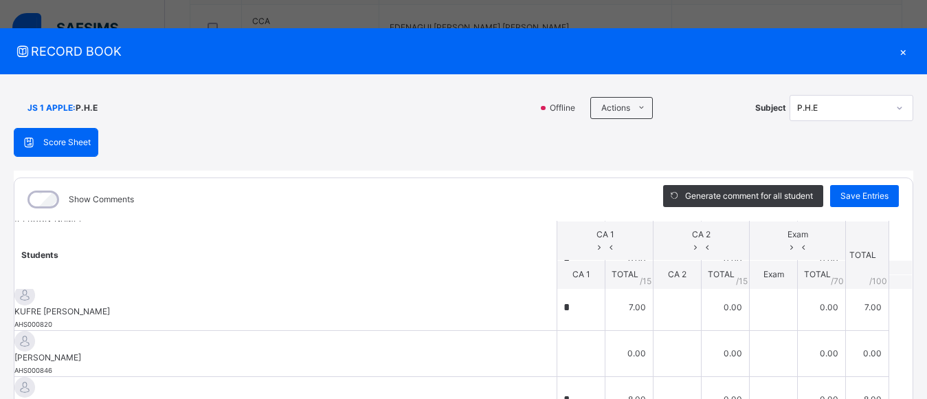
scroll to position [512, 0]
click at [636, 105] on icon at bounding box center [641, 107] width 10 height 11
click at [650, 142] on li "Download Empty Score Sheet" at bounding box center [677, 138] width 139 height 25
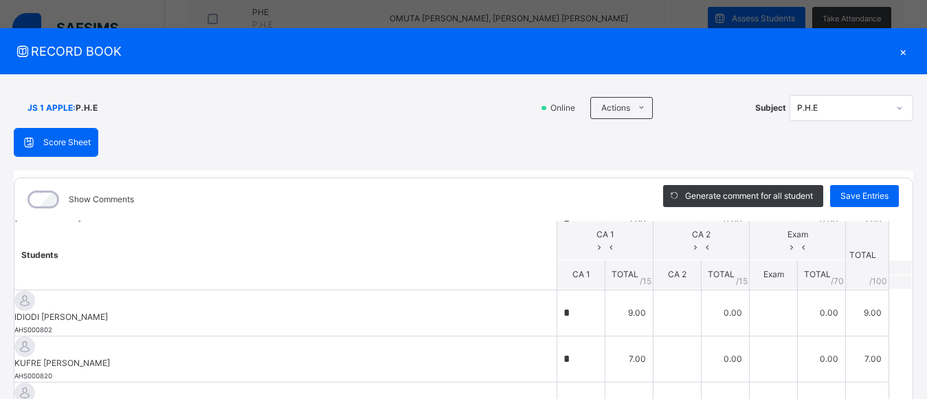
scroll to position [460, 0]
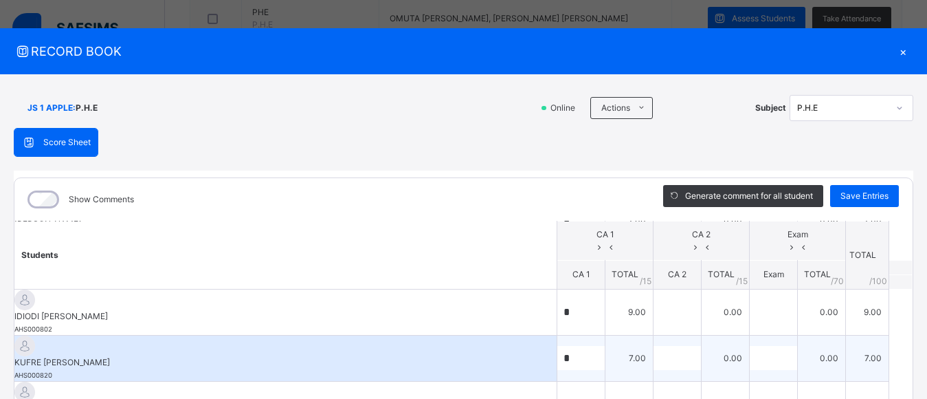
click at [491, 335] on div "KUFRE ABIGAIL COCOMA AHS000820" at bounding box center [285, 357] width 542 height 45
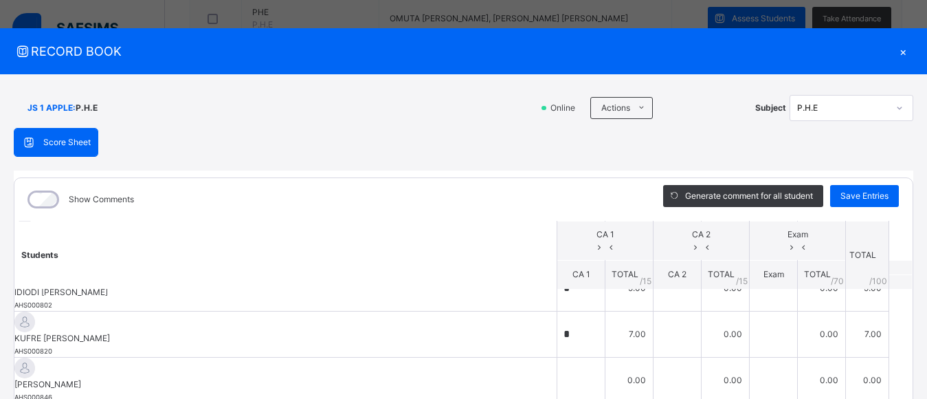
scroll to position [183, 0]
